Goal: Task Accomplishment & Management: Manage account settings

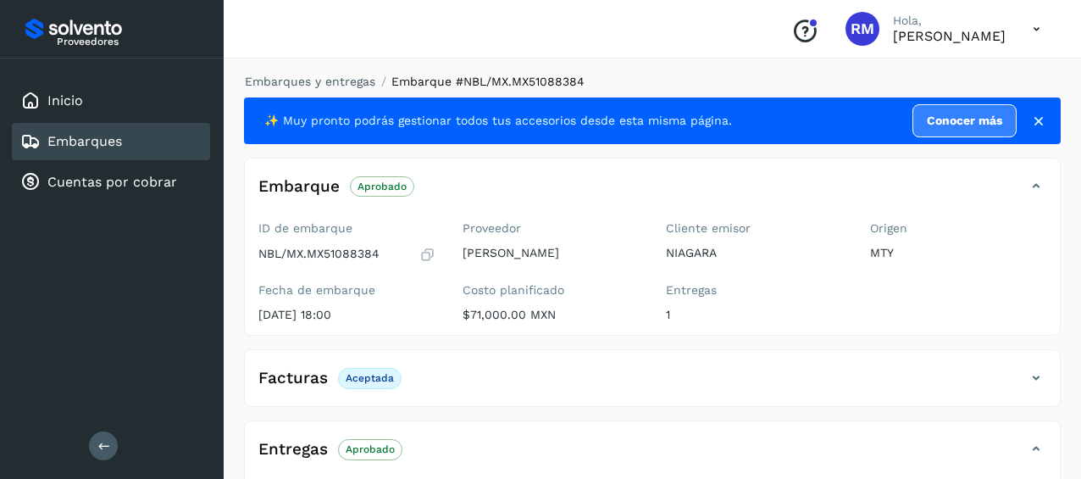
scroll to position [169, 0]
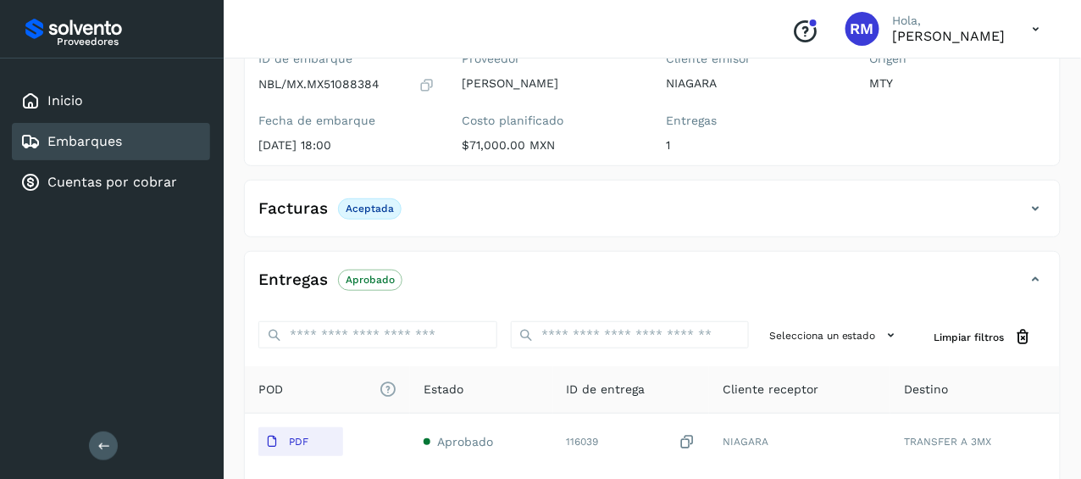
click at [156, 152] on div "Embarques" at bounding box center [111, 141] width 198 height 37
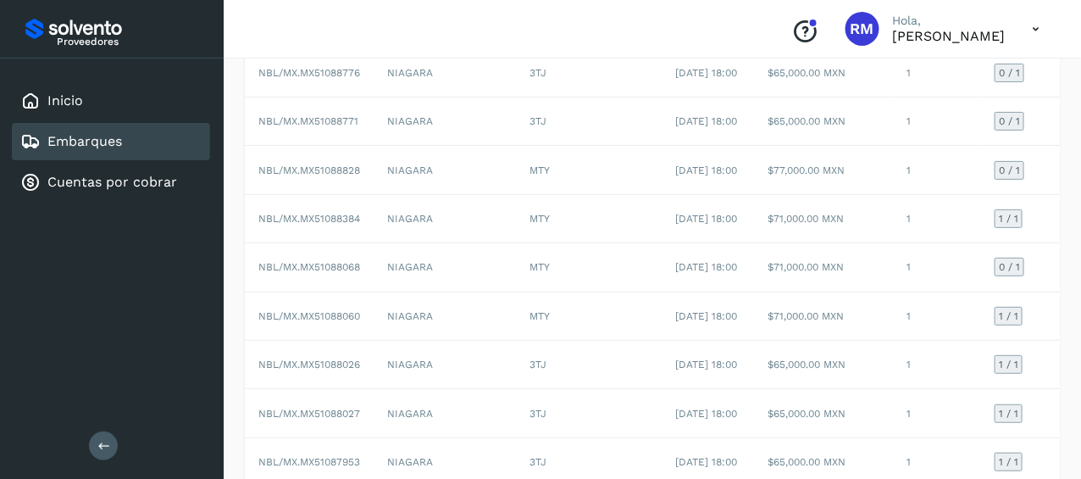
click at [97, 447] on icon at bounding box center [103, 445] width 13 height 13
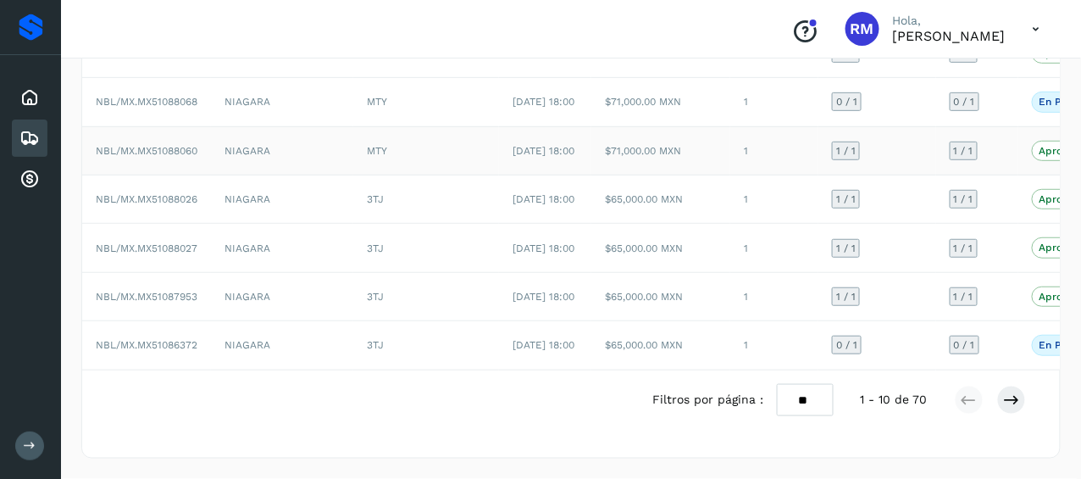
scroll to position [441, 0]
click at [1006, 399] on icon at bounding box center [1011, 399] width 17 height 17
click at [972, 402] on icon at bounding box center [969, 399] width 17 height 17
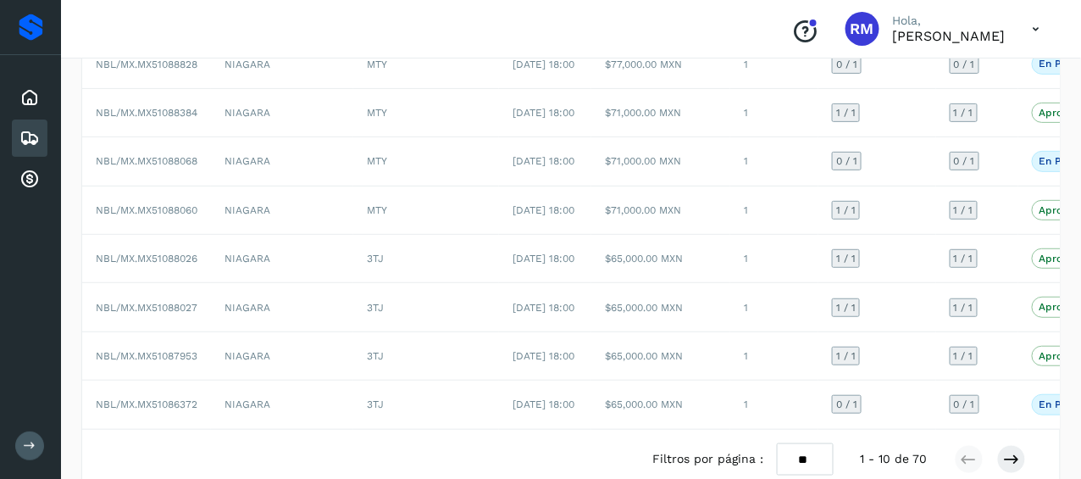
scroll to position [271, 0]
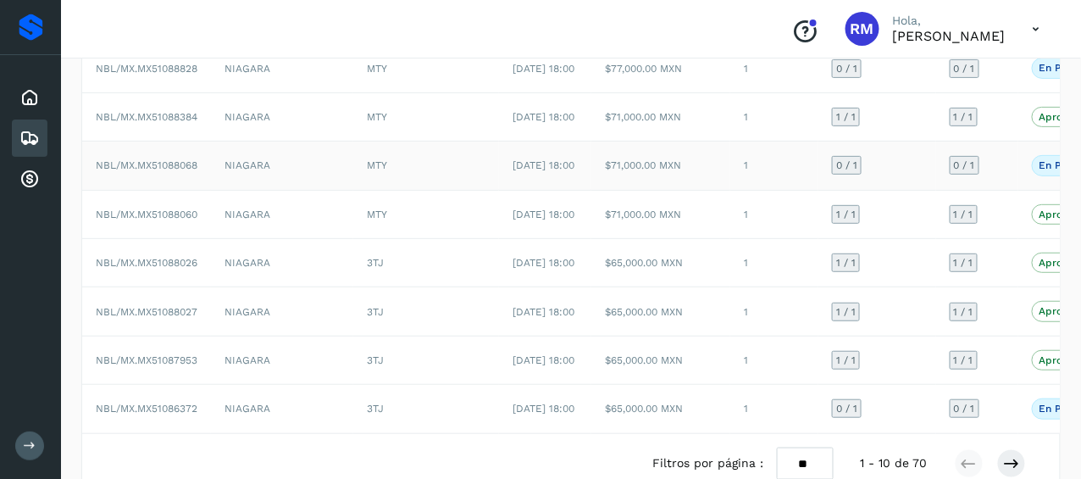
click at [189, 171] on span "NBL/MX.MX51088068" at bounding box center [147, 165] width 102 height 12
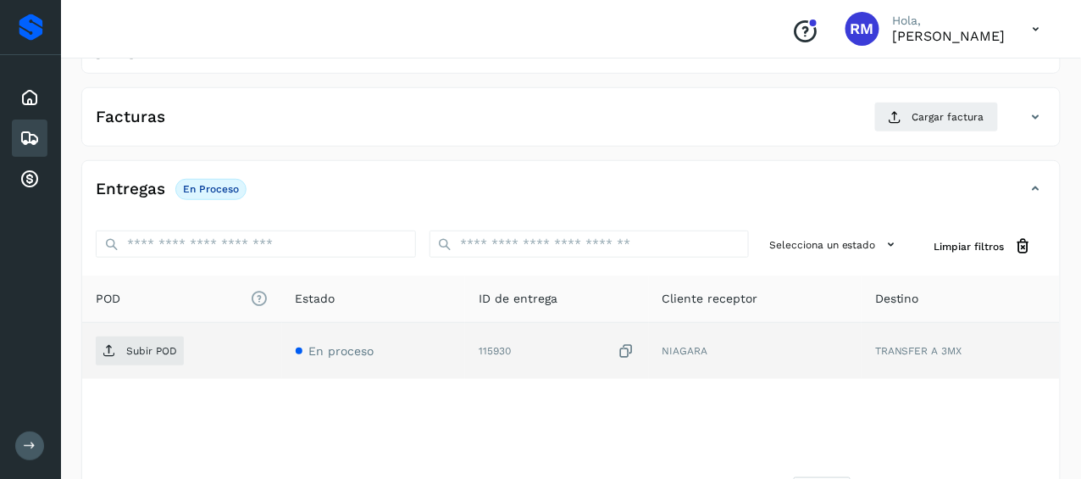
scroll to position [154, 0]
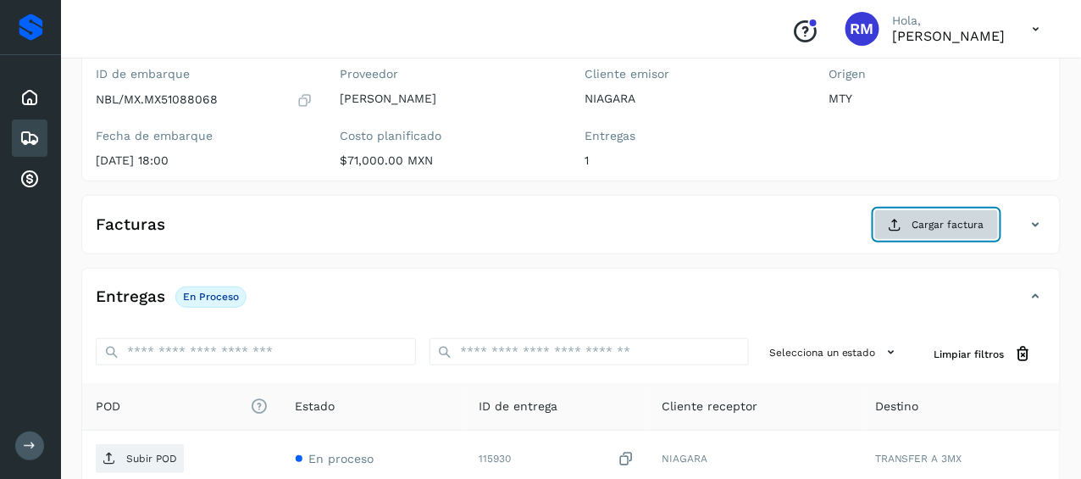
click at [943, 220] on span "Cargar factura" at bounding box center [949, 224] width 72 height 15
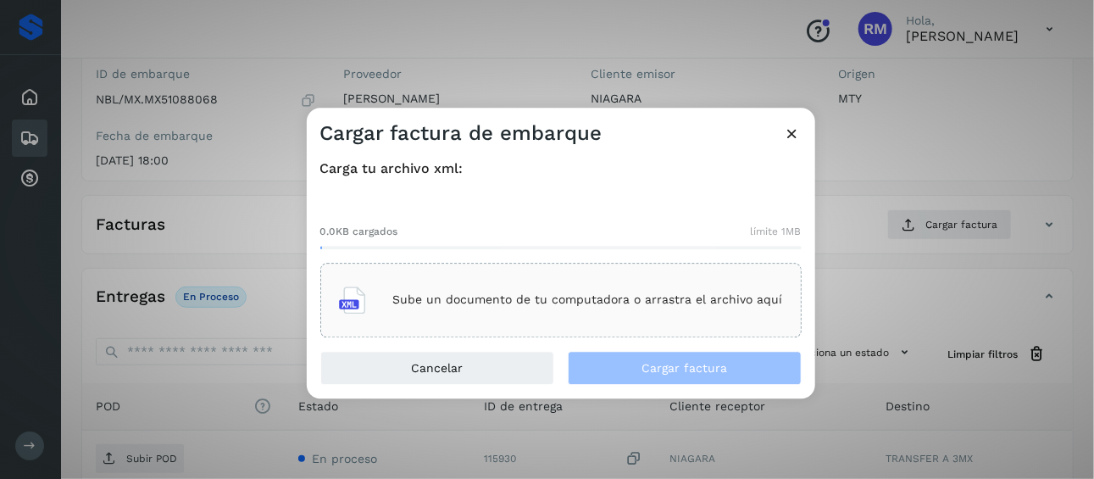
click at [597, 298] on p "Sube un documento de tu computadora o arrastra el archivo aquí" at bounding box center [588, 300] width 390 height 14
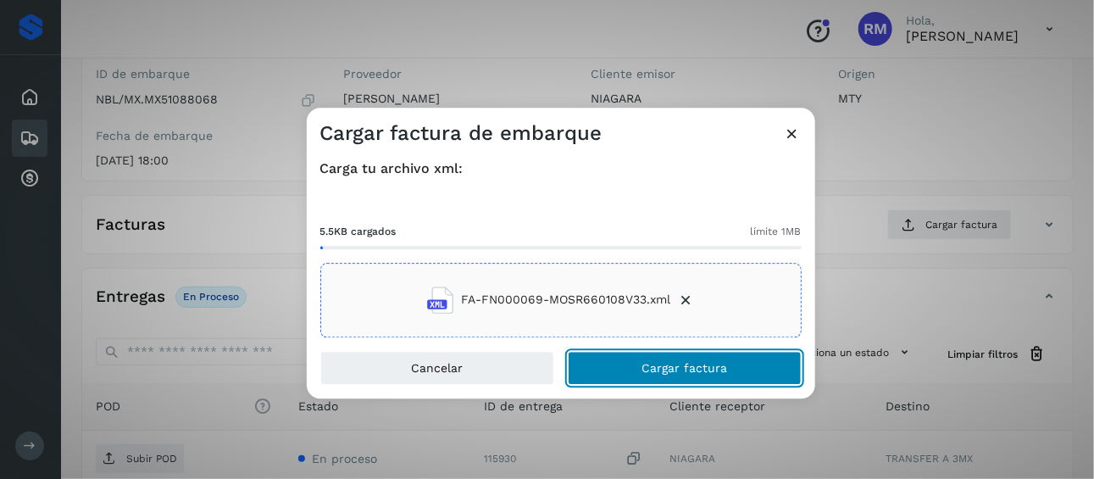
click at [662, 369] on span "Cargar factura" at bounding box center [684, 368] width 86 height 12
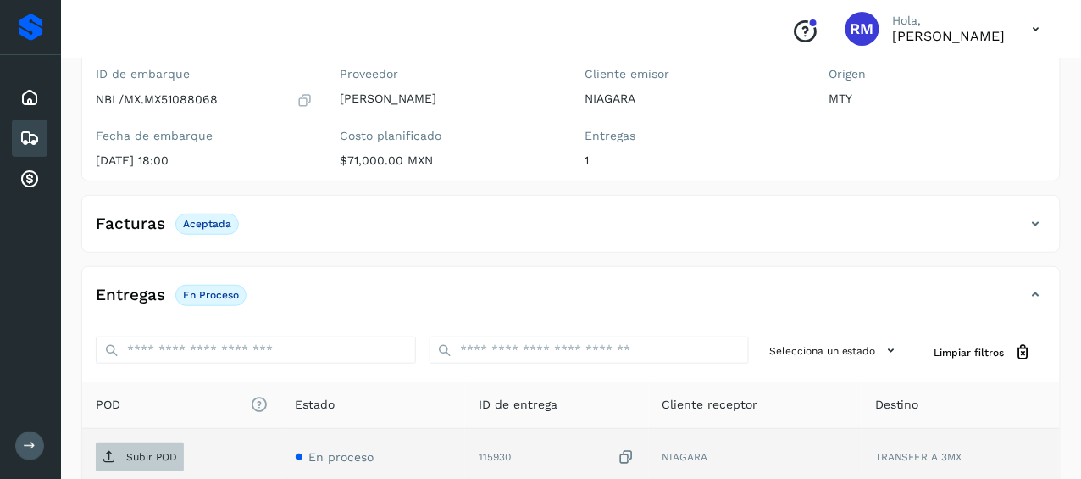
click at [142, 451] on p "Subir POD" at bounding box center [151, 457] width 51 height 12
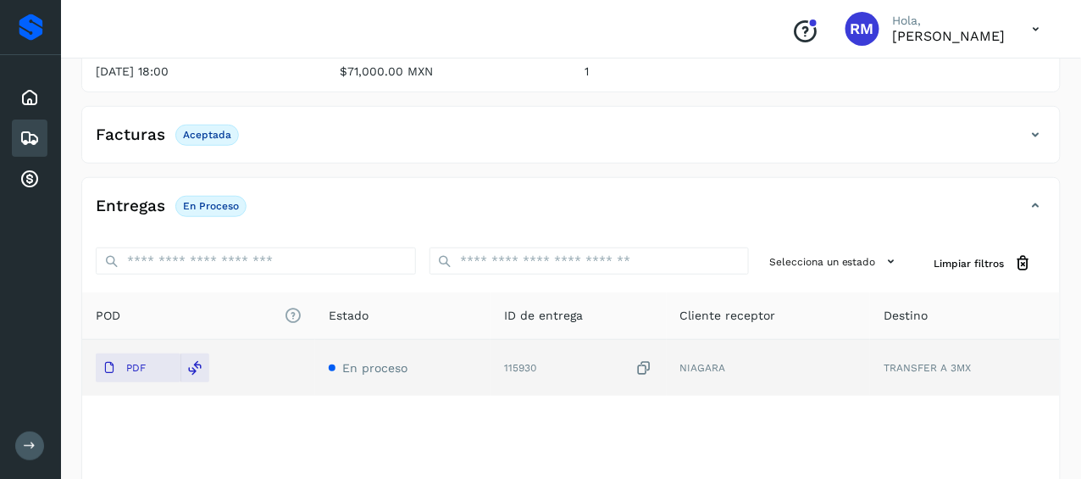
scroll to position [323, 0]
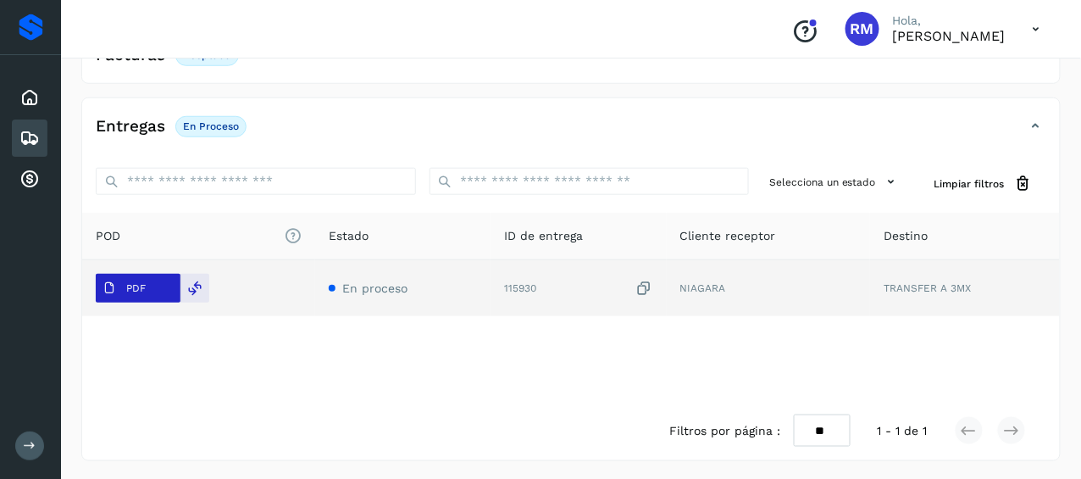
click at [123, 286] on span "PDF" at bounding box center [124, 288] width 57 height 27
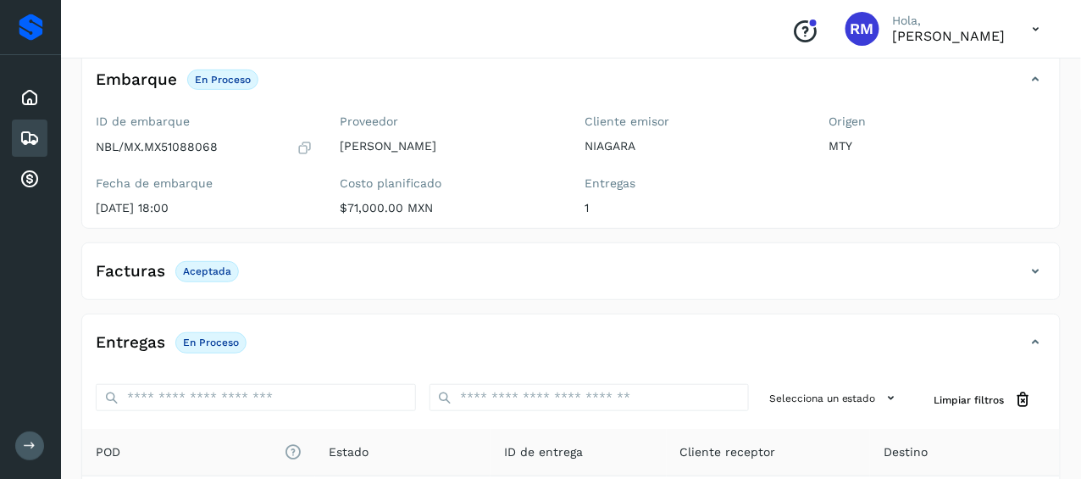
scroll to position [69, 0]
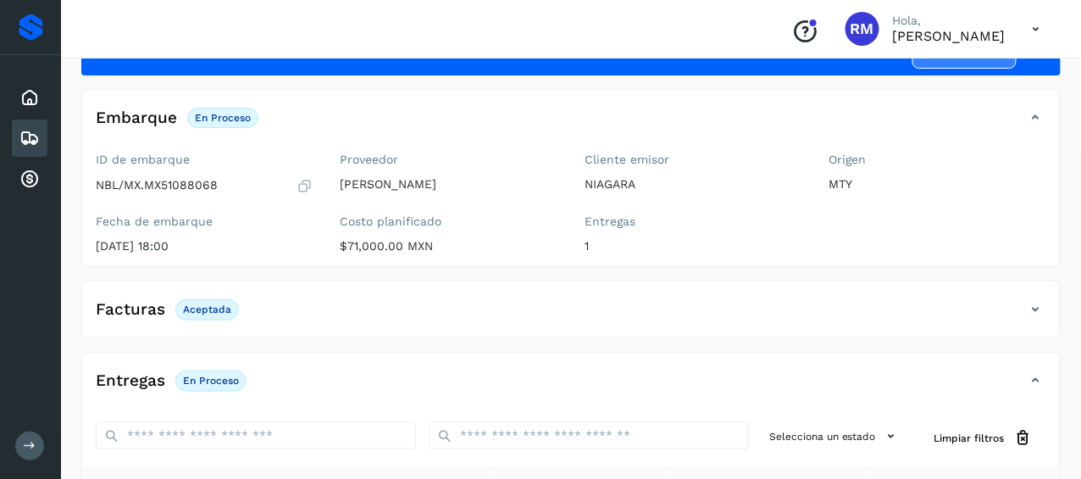
click at [28, 437] on button at bounding box center [29, 445] width 29 height 29
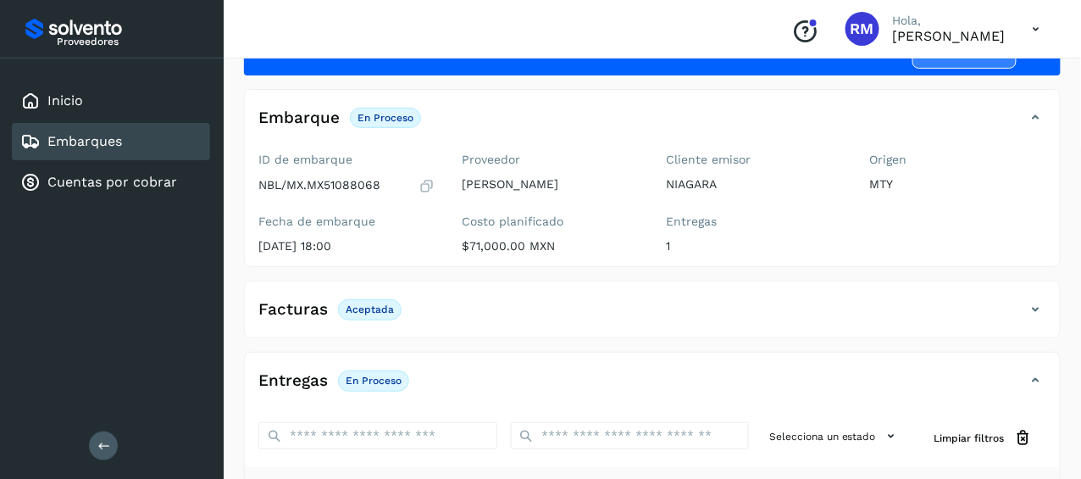
click at [119, 138] on link "Embarques" at bounding box center [84, 141] width 75 height 16
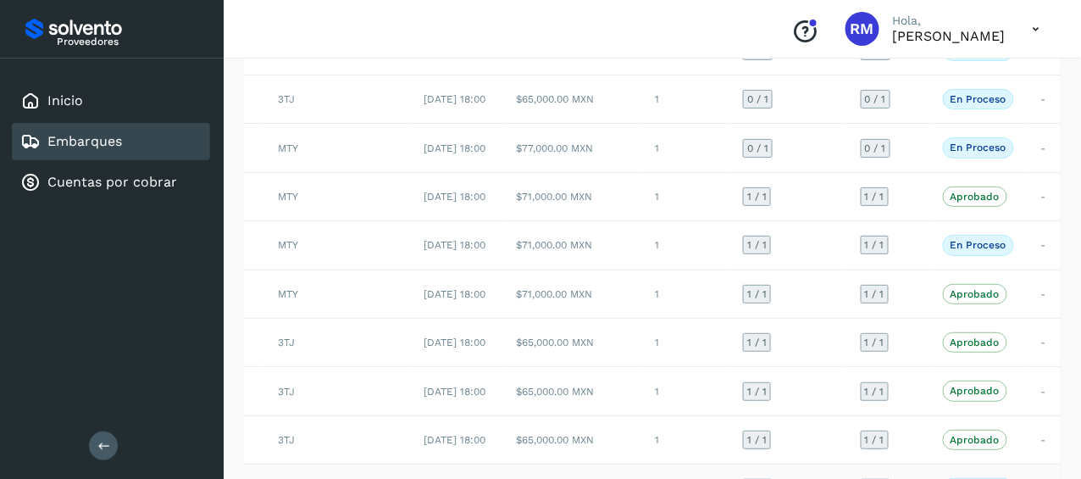
scroll to position [153, 0]
